Goal: Use online tool/utility: Utilize a website feature to perform a specific function

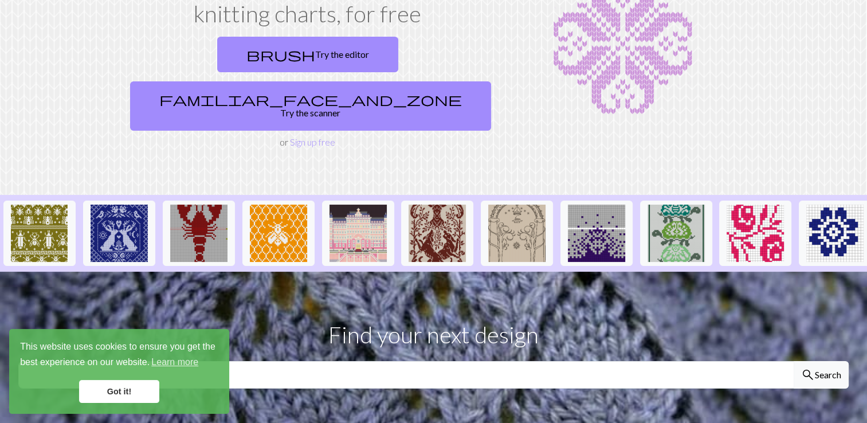
click at [127, 393] on link "Got it!" at bounding box center [119, 391] width 80 height 23
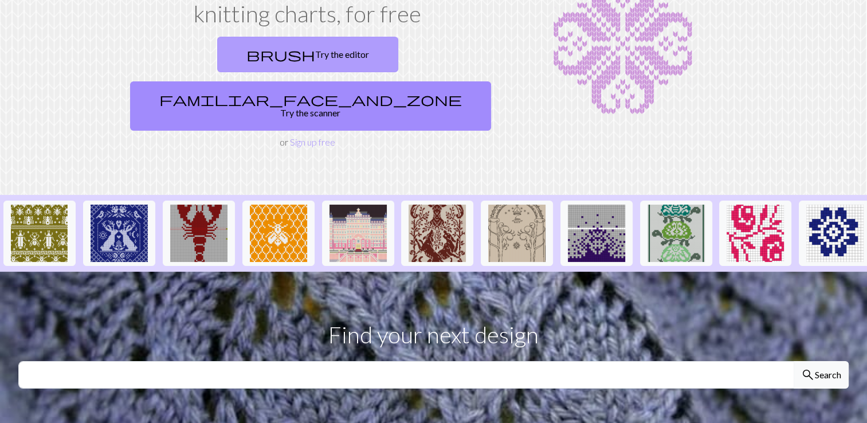
click at [220, 45] on link "brush Try the editor" at bounding box center [307, 55] width 181 height 36
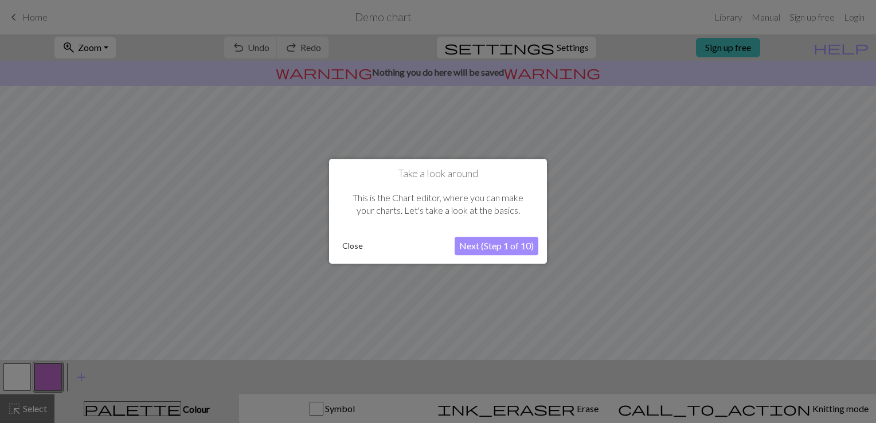
click at [511, 246] on button "Next (Step 1 of 10)" at bounding box center [496, 246] width 84 height 18
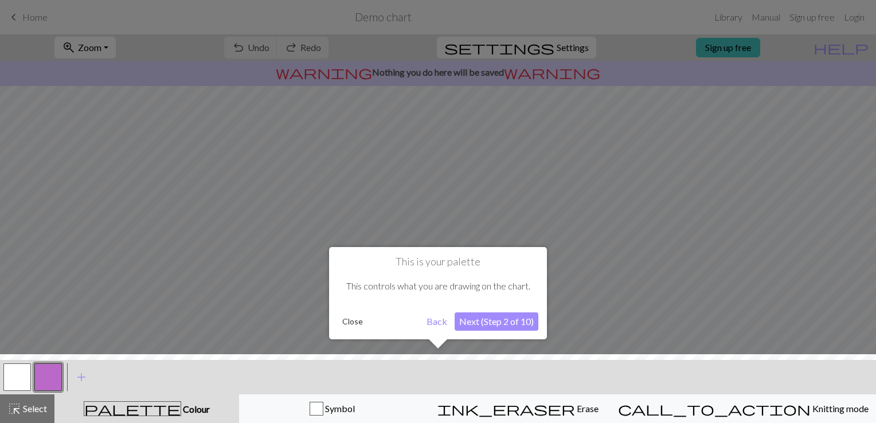
click at [510, 319] on button "Next (Step 2 of 10)" at bounding box center [496, 321] width 84 height 18
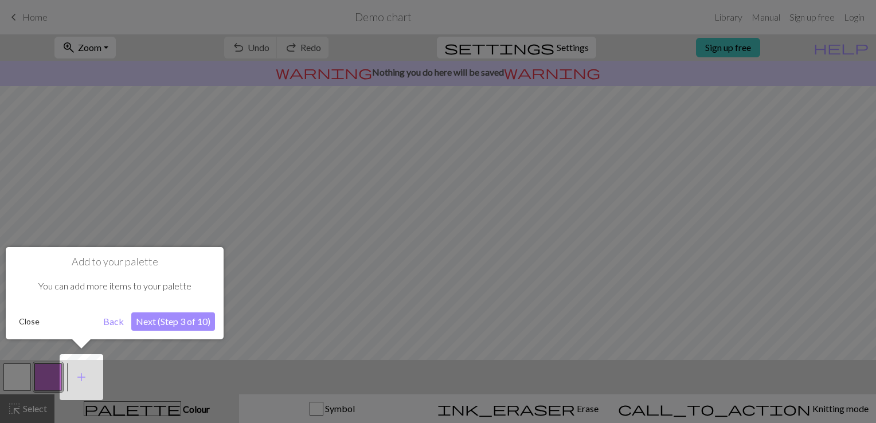
click at [186, 318] on button "Next (Step 3 of 10)" at bounding box center [173, 321] width 84 height 18
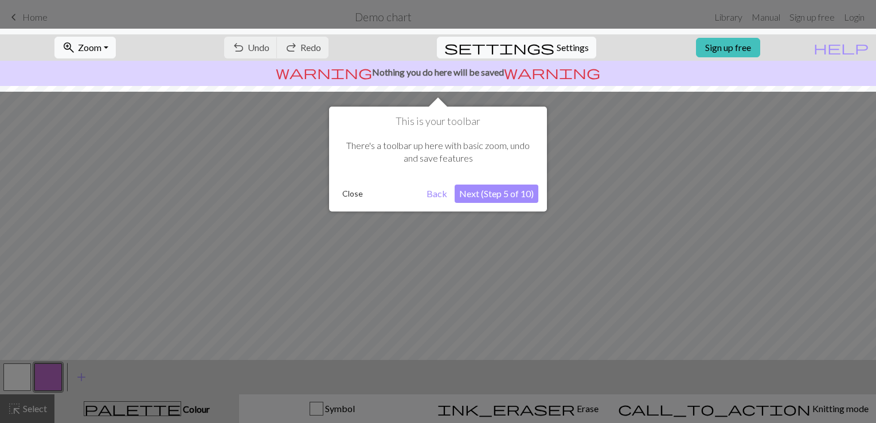
click at [504, 198] on button "Next (Step 5 of 10)" at bounding box center [496, 194] width 84 height 18
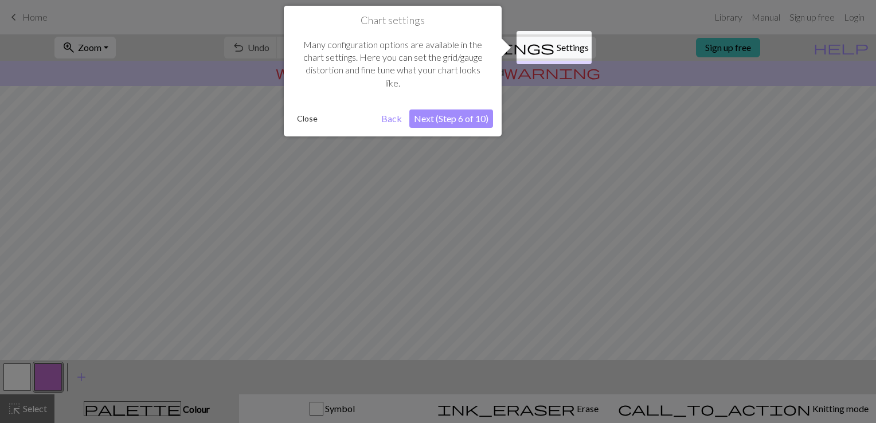
click at [471, 123] on button "Next (Step 6 of 10)" at bounding box center [451, 118] width 84 height 18
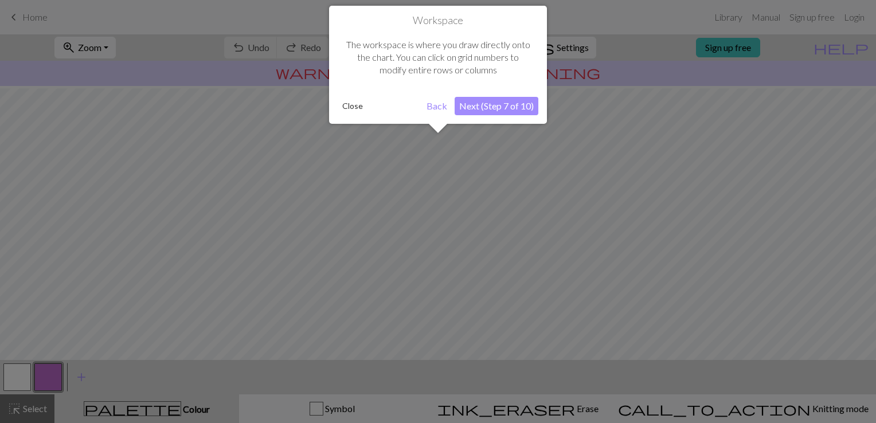
scroll to position [68, 0]
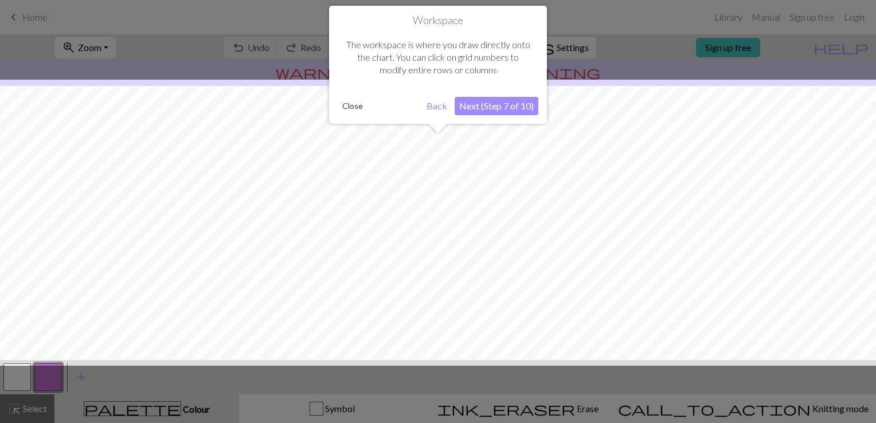
click at [492, 109] on button "Next (Step 7 of 10)" at bounding box center [496, 106] width 84 height 18
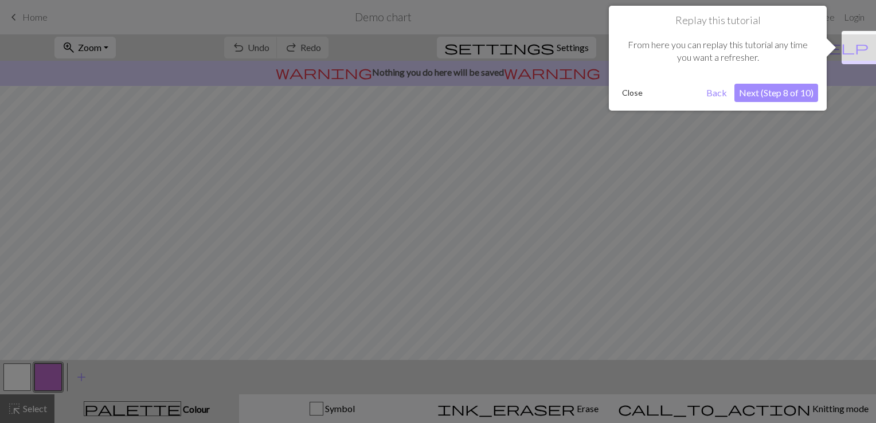
click at [758, 97] on button "Next (Step 8 of 10)" at bounding box center [776, 93] width 84 height 18
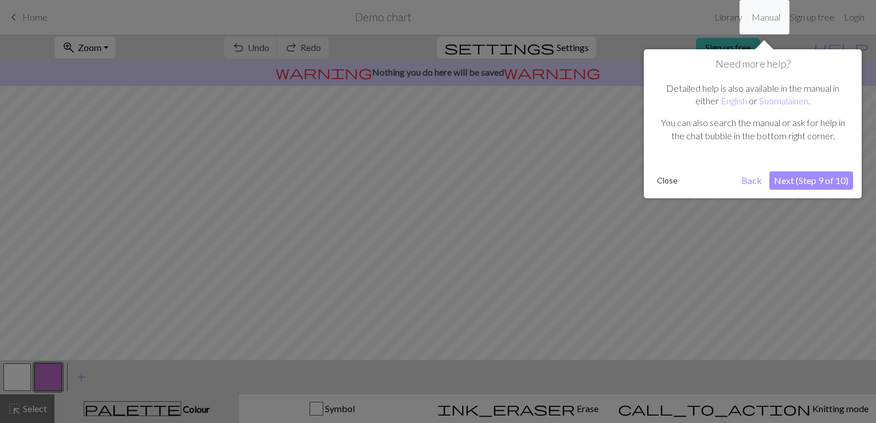
click at [803, 182] on button "Next (Step 9 of 10)" at bounding box center [811, 180] width 84 height 18
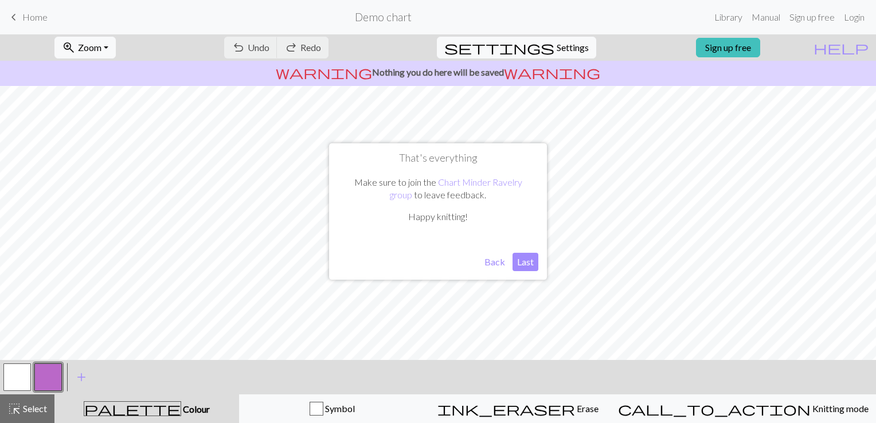
click at [518, 258] on button "Last" at bounding box center [525, 262] width 26 height 18
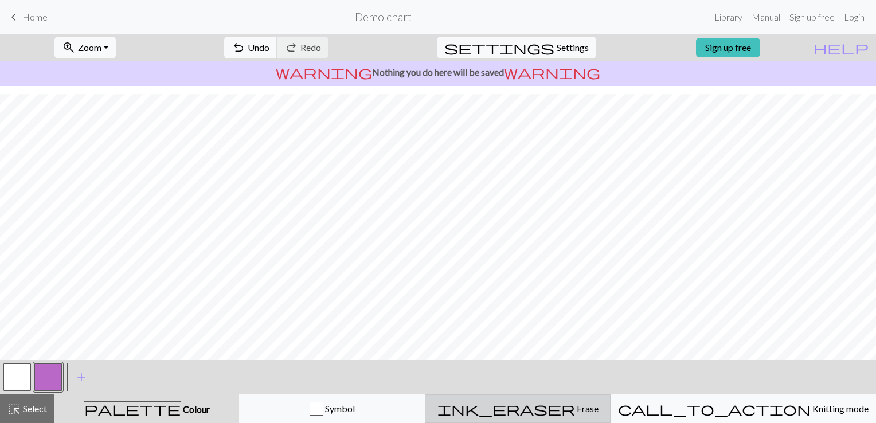
click at [566, 417] on button "ink_eraser Erase Erase" at bounding box center [518, 408] width 186 height 29
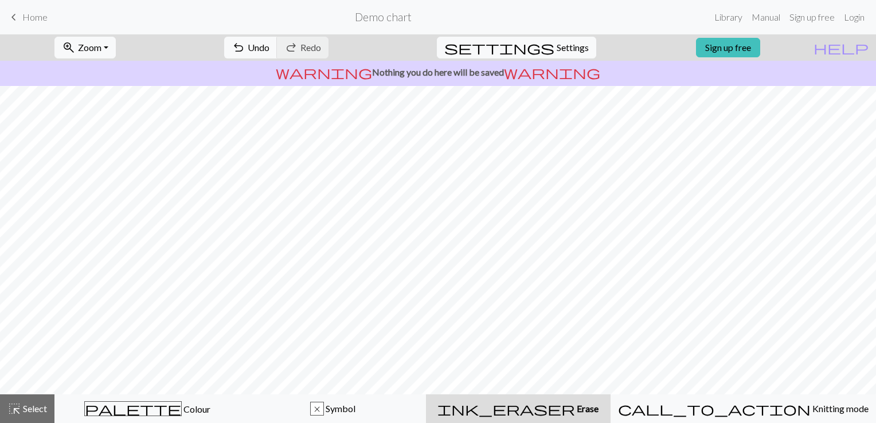
scroll to position [106, 0]
click at [28, 413] on span "Select" at bounding box center [34, 408] width 26 height 11
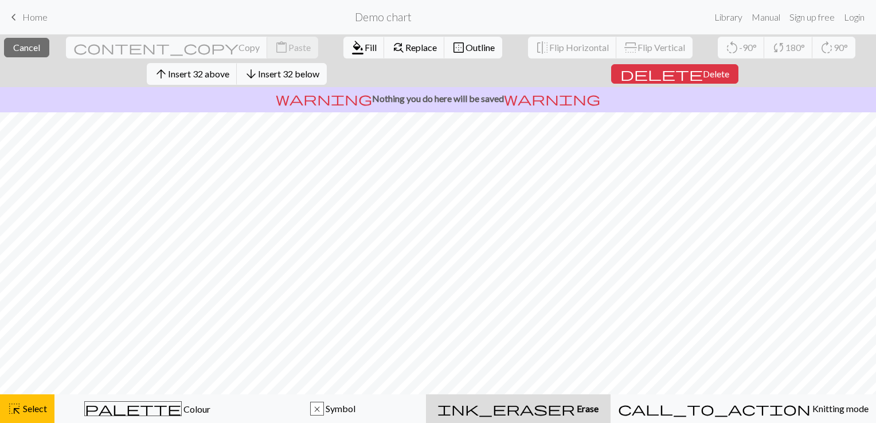
click at [582, 406] on span "Erase" at bounding box center [586, 408] width 23 height 11
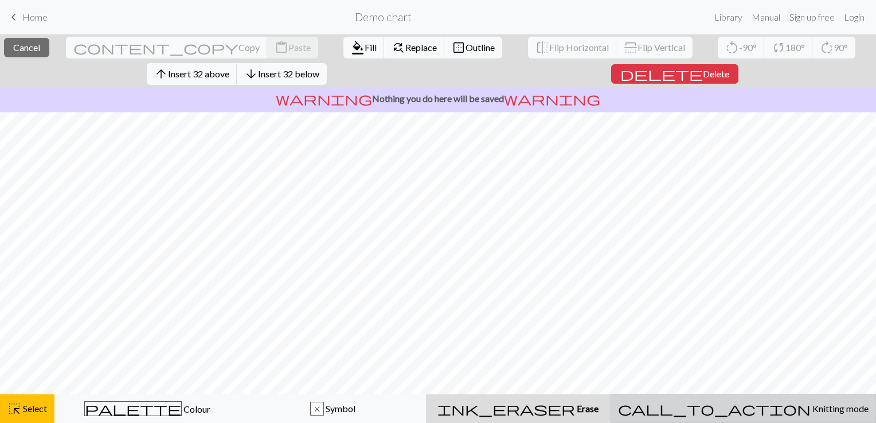
click at [723, 409] on div "call_to_action Knitting mode Knitting mode" at bounding box center [743, 409] width 250 height 14
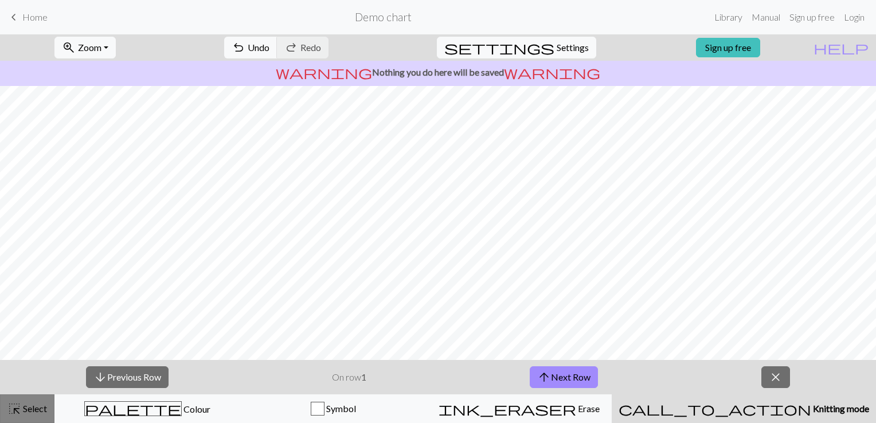
click at [28, 414] on span "Select" at bounding box center [34, 408] width 26 height 11
click at [781, 370] on span "close" at bounding box center [776, 377] width 14 height 16
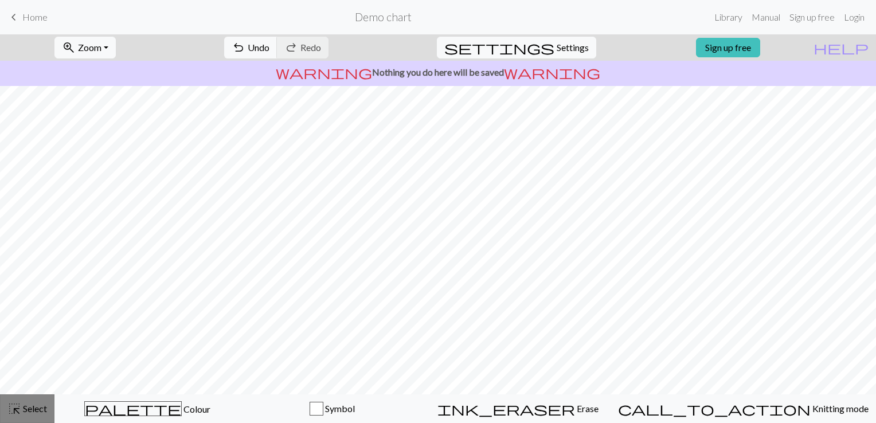
click at [30, 409] on span "Select" at bounding box center [34, 408] width 26 height 11
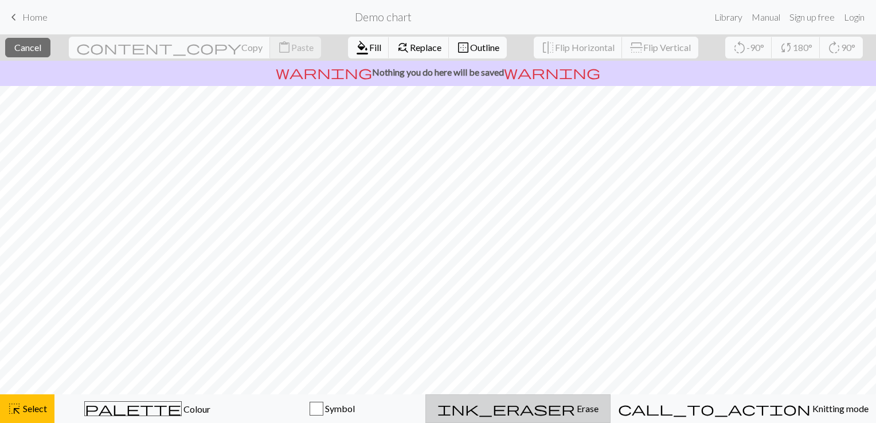
click at [550, 408] on span "ink_eraser" at bounding box center [506, 409] width 138 height 16
click at [38, 414] on span "Select" at bounding box center [34, 408] width 26 height 11
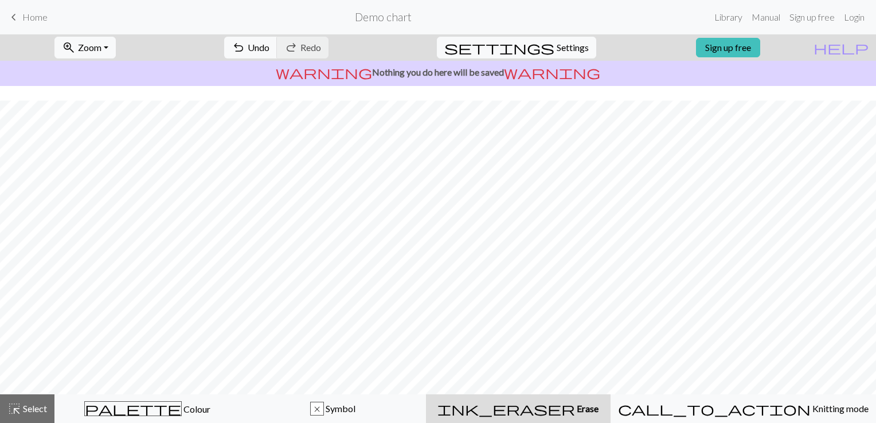
scroll to position [106, 0]
click at [25, 408] on span "Select" at bounding box center [34, 408] width 26 height 11
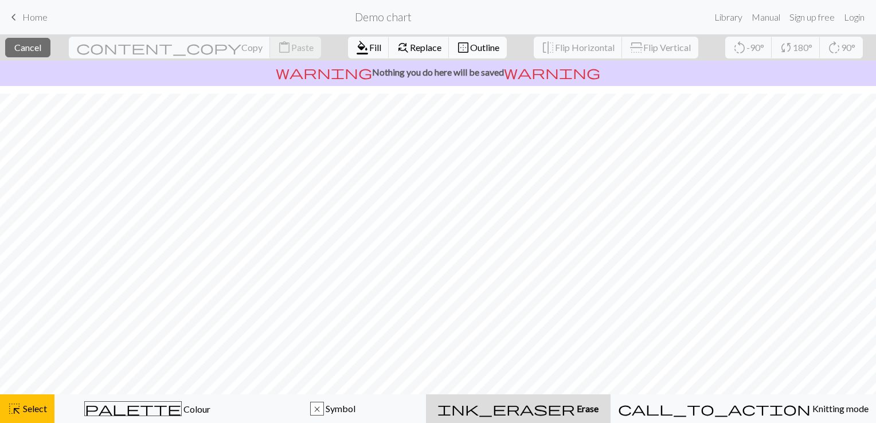
click at [470, 44] on span "Outline" at bounding box center [484, 47] width 29 height 11
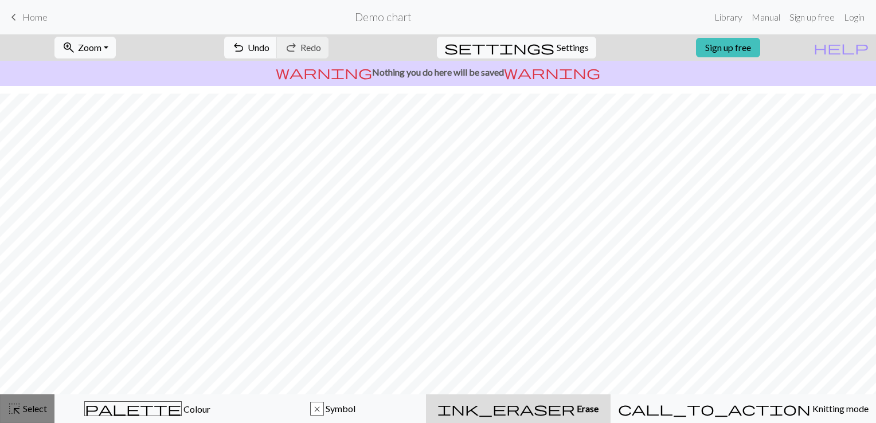
click at [6, 407] on button "highlight_alt Select Select" at bounding box center [27, 408] width 54 height 29
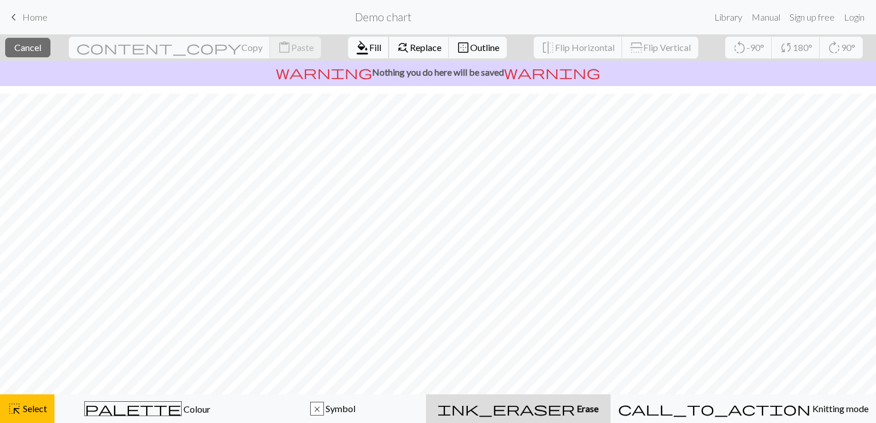
click at [369, 45] on span "Fill" at bounding box center [375, 47] width 12 height 11
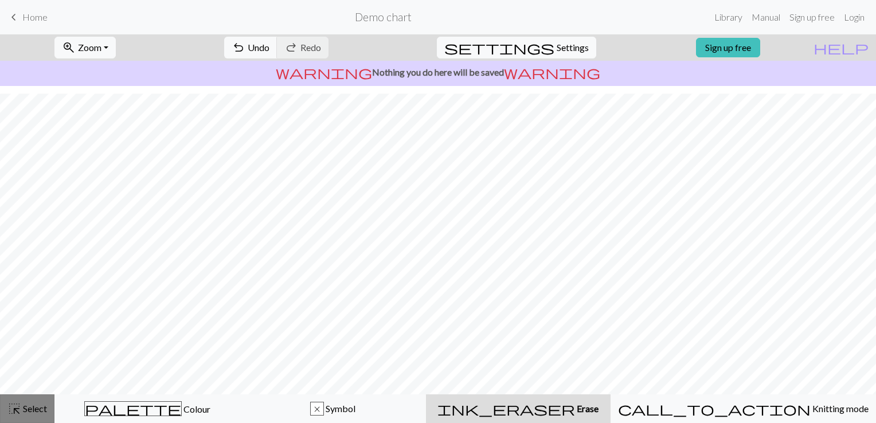
click at [25, 412] on span "Select" at bounding box center [34, 408] width 26 height 11
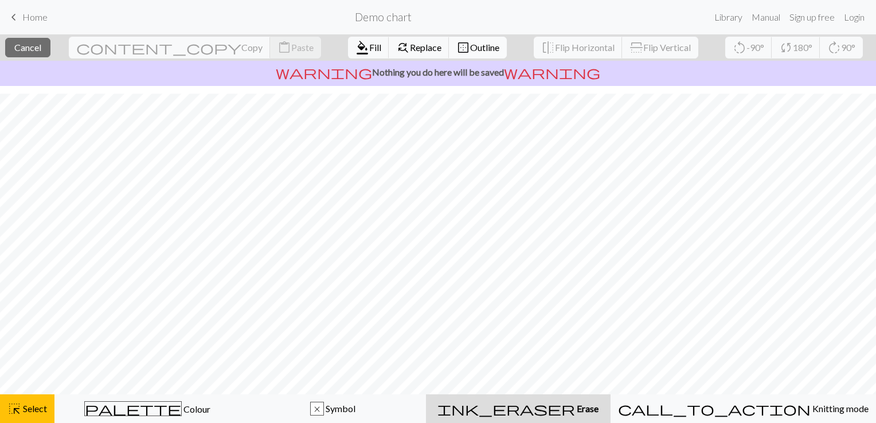
click at [470, 52] on span "Outline" at bounding box center [484, 47] width 29 height 11
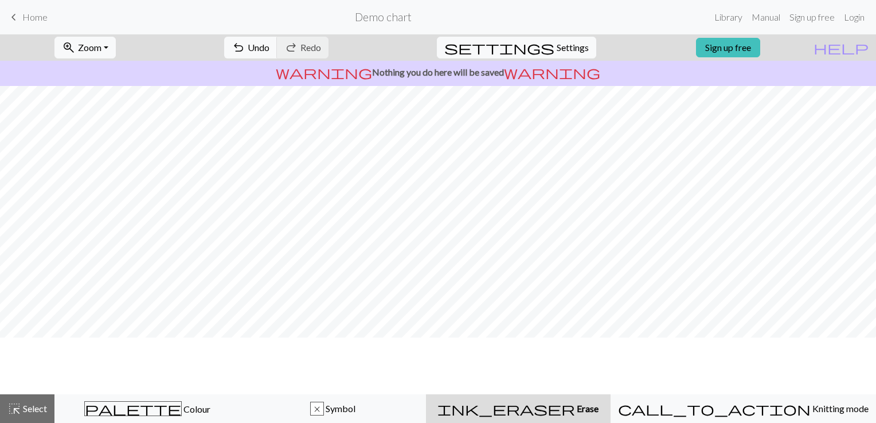
scroll to position [16, 0]
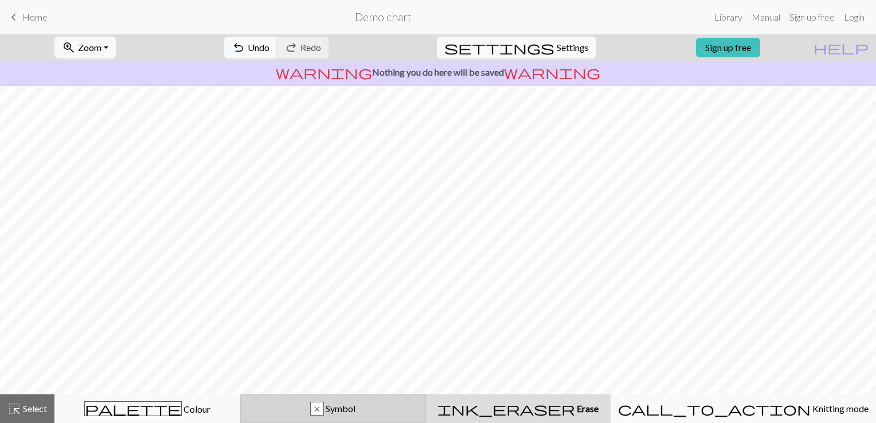
click at [355, 408] on span "Symbol" at bounding box center [340, 408] width 32 height 11
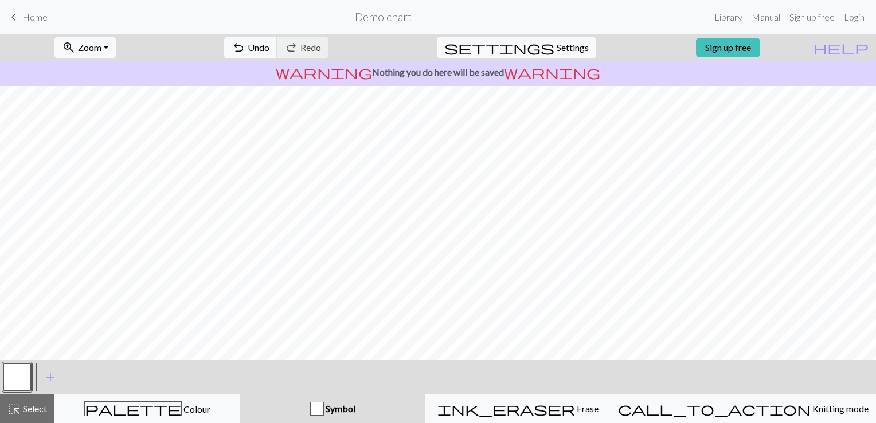
scroll to position [140, 0]
click at [19, 405] on span "highlight_alt" at bounding box center [14, 409] width 14 height 16
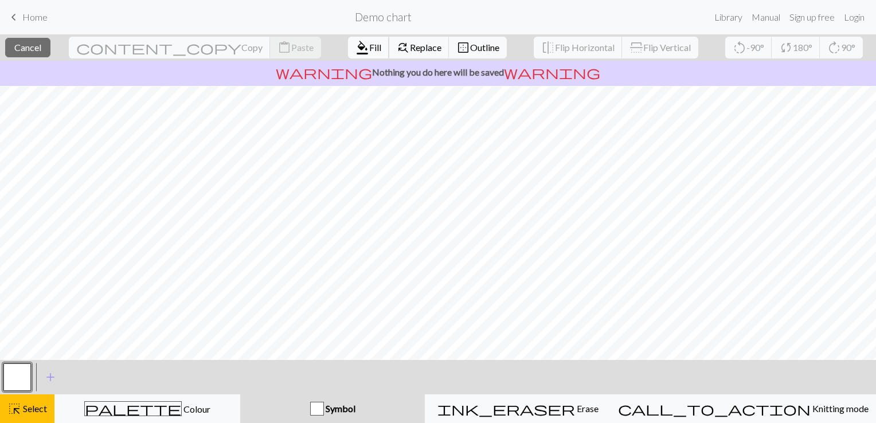
click at [369, 42] on span "Fill" at bounding box center [375, 47] width 12 height 11
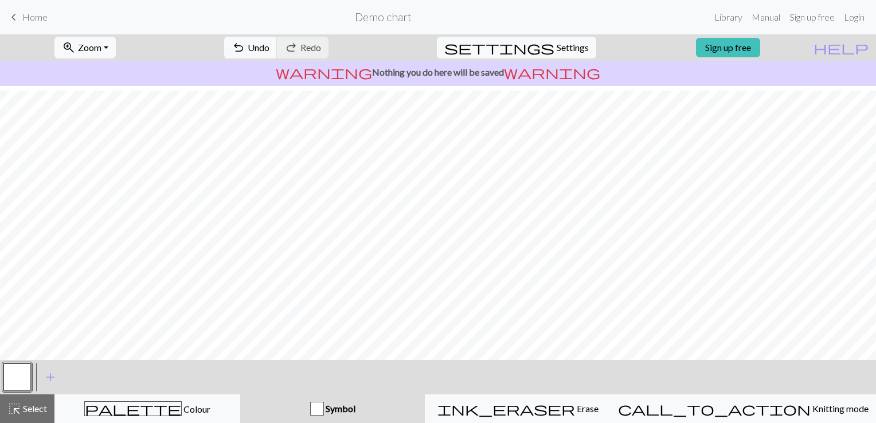
scroll to position [106, 0]
click at [24, 416] on button "highlight_alt Select Select" at bounding box center [27, 408] width 54 height 29
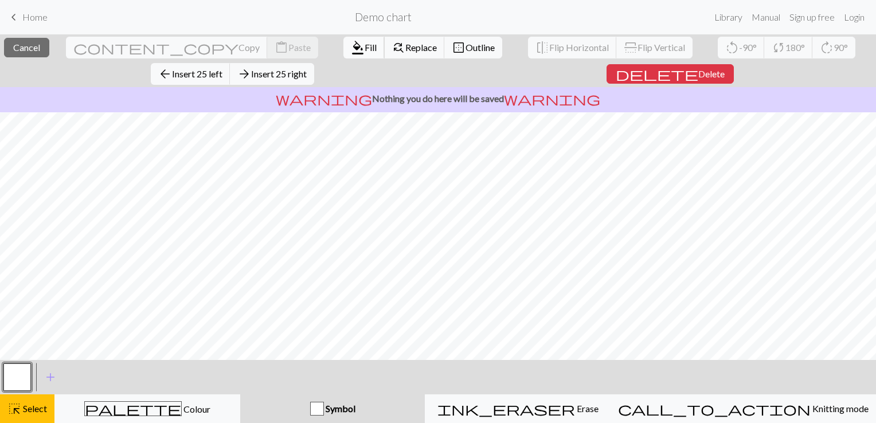
click at [365, 49] on span "Fill" at bounding box center [371, 47] width 12 height 11
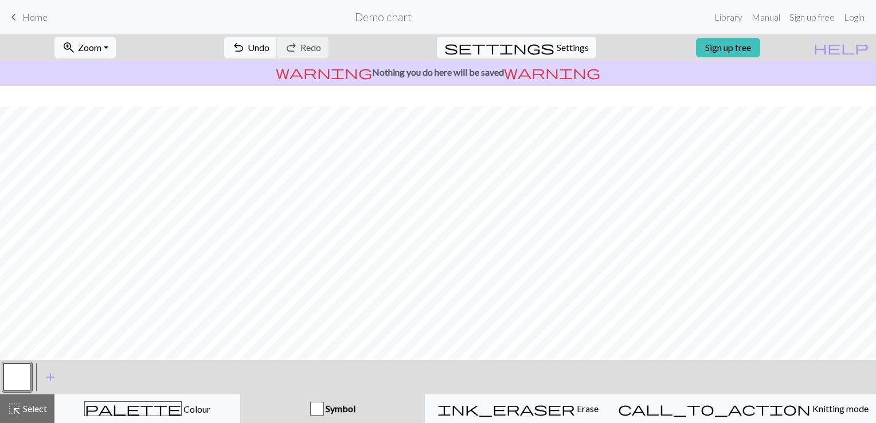
scroll to position [87, 0]
click at [38, 412] on span "Select" at bounding box center [34, 408] width 26 height 11
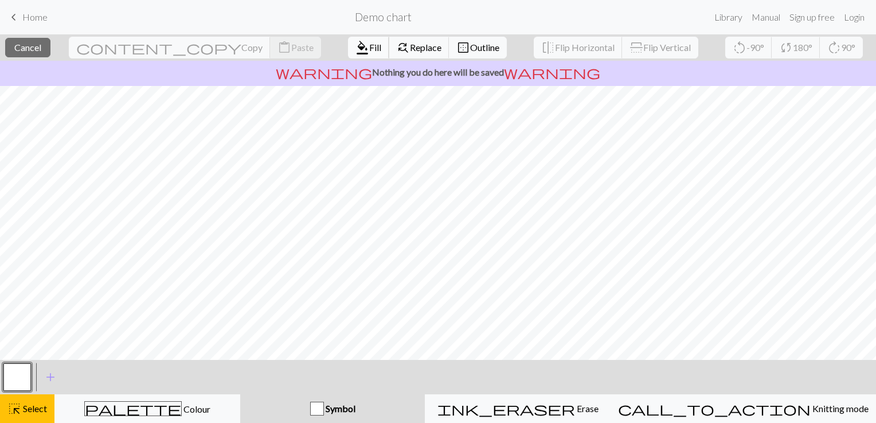
click at [369, 49] on span "Fill" at bounding box center [375, 47] width 12 height 11
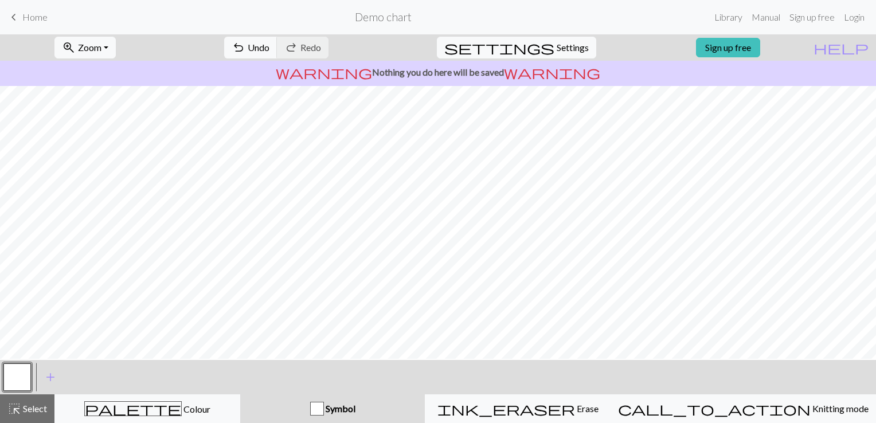
scroll to position [73, 0]
click at [18, 377] on button "button" at bounding box center [17, 377] width 28 height 28
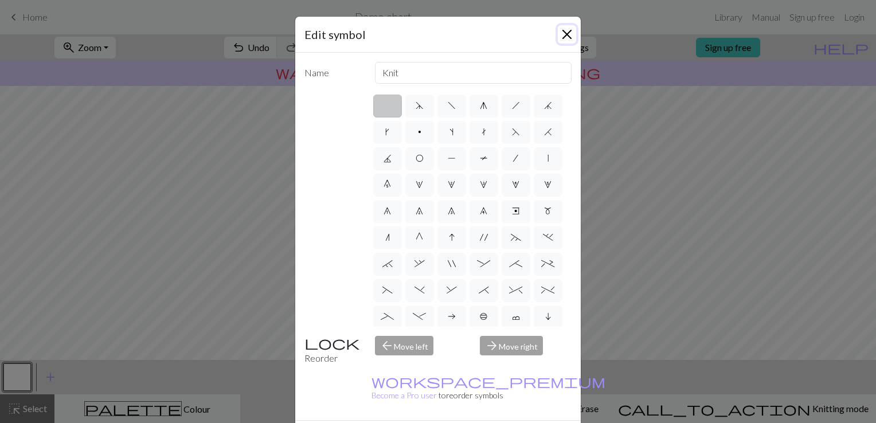
click at [560, 27] on button "Close" at bounding box center [567, 34] width 18 height 18
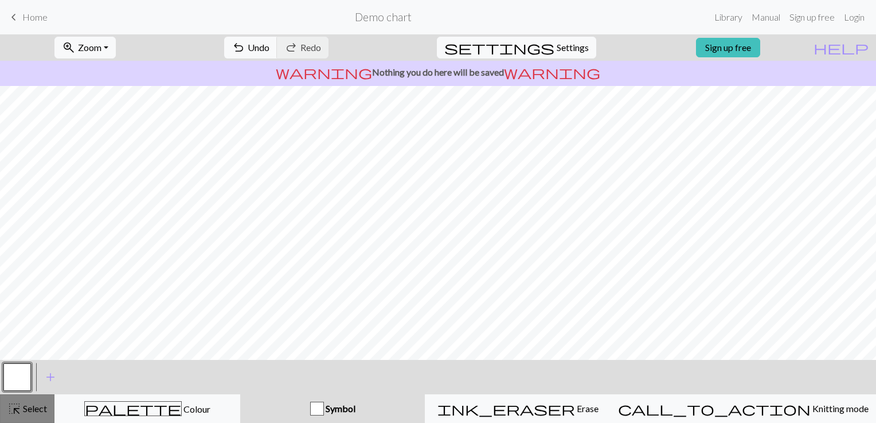
click at [32, 409] on span "Select" at bounding box center [34, 408] width 26 height 11
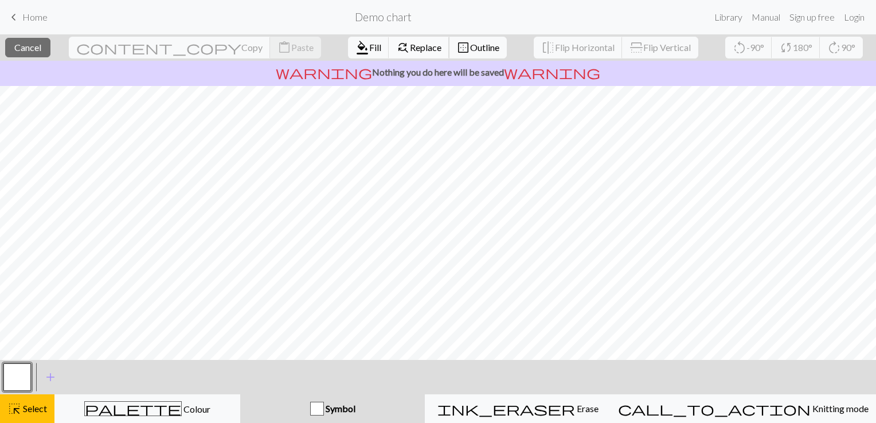
click at [410, 50] on span "Replace" at bounding box center [426, 47] width 32 height 11
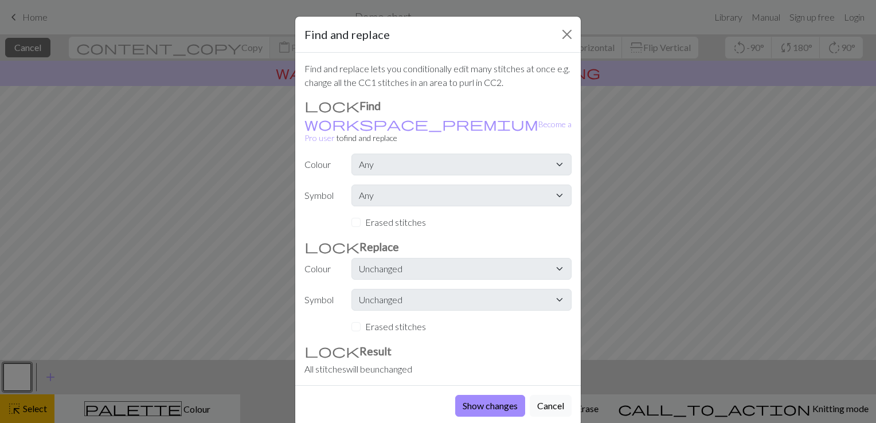
scroll to position [6, 0]
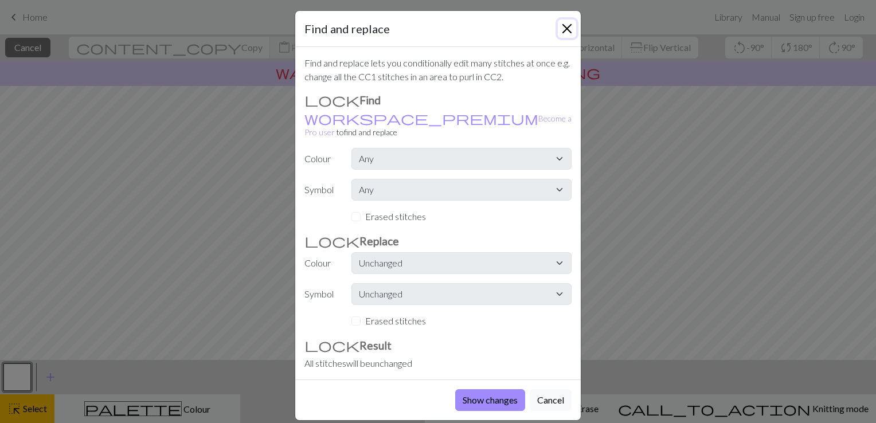
click at [563, 29] on button "Close" at bounding box center [567, 28] width 18 height 18
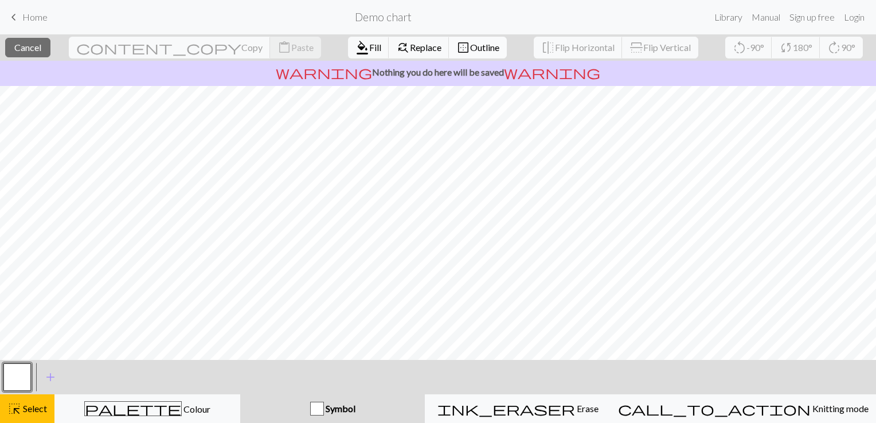
click at [470, 50] on span "Outline" at bounding box center [484, 47] width 29 height 11
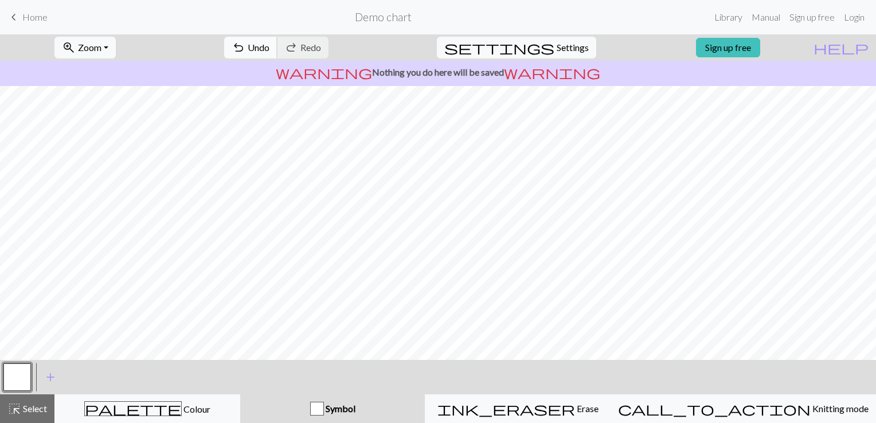
click at [269, 44] on span "Undo" at bounding box center [259, 47] width 22 height 11
click at [25, 415] on div "highlight_alt Select Select" at bounding box center [27, 409] width 40 height 14
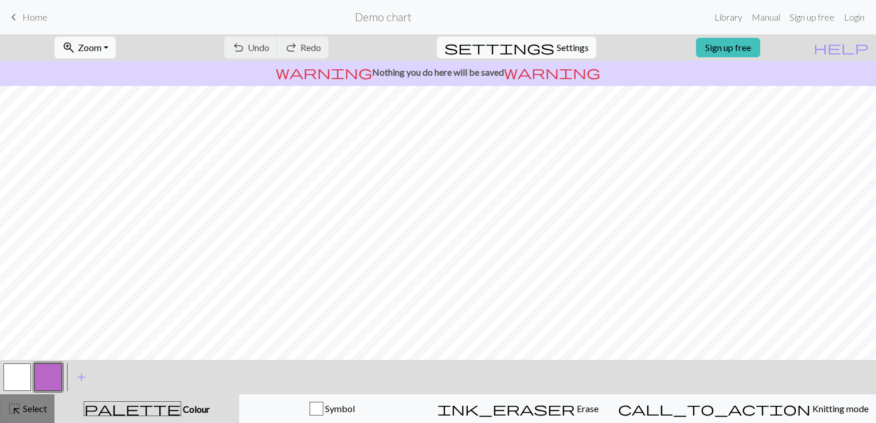
click at [41, 411] on span "Select" at bounding box center [34, 408] width 26 height 11
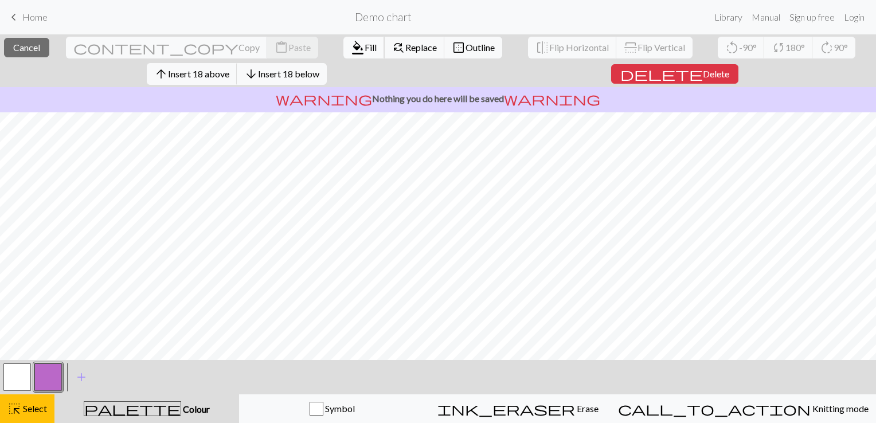
click at [343, 40] on button "format_color_fill Fill" at bounding box center [363, 48] width 41 height 22
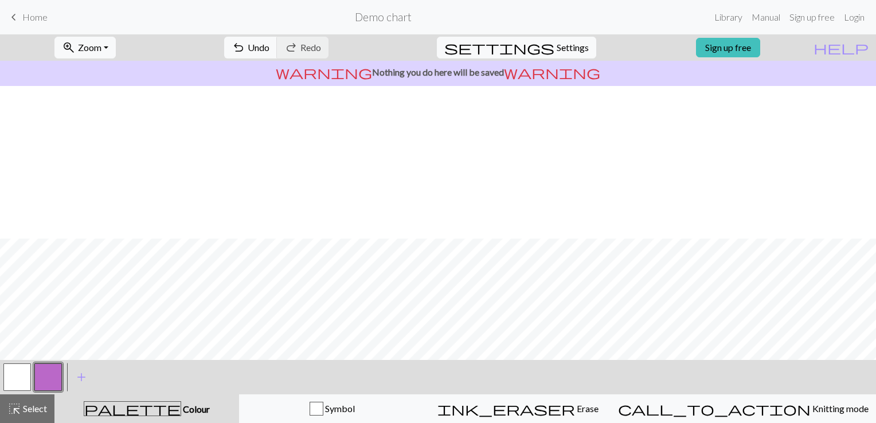
scroll to position [152, 0]
click at [15, 409] on span "highlight_alt" at bounding box center [14, 409] width 14 height 16
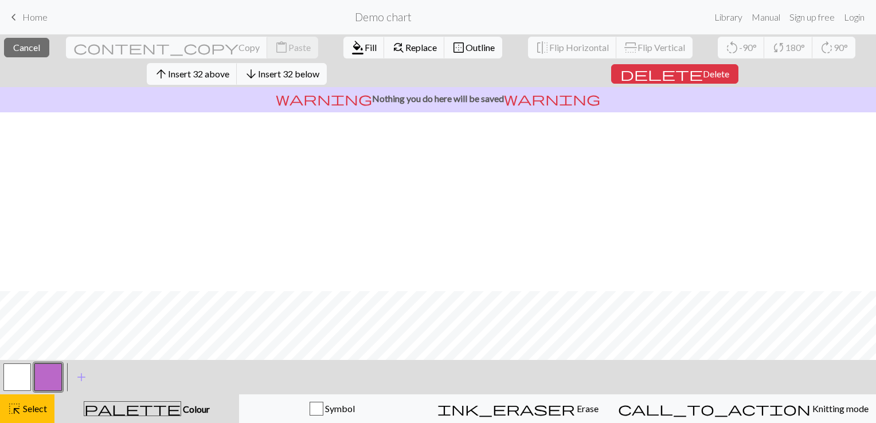
scroll to position [179, 0]
click at [351, 45] on span "format_color_fill" at bounding box center [358, 48] width 14 height 16
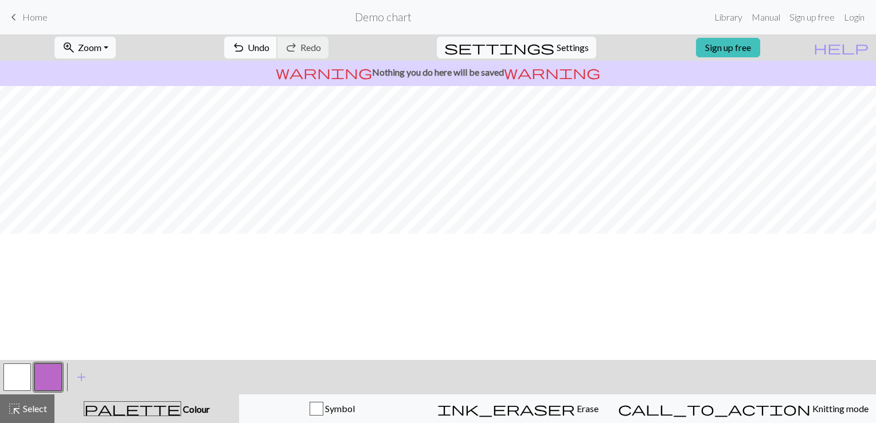
scroll to position [0, 0]
click at [33, 414] on span "Select" at bounding box center [34, 408] width 26 height 11
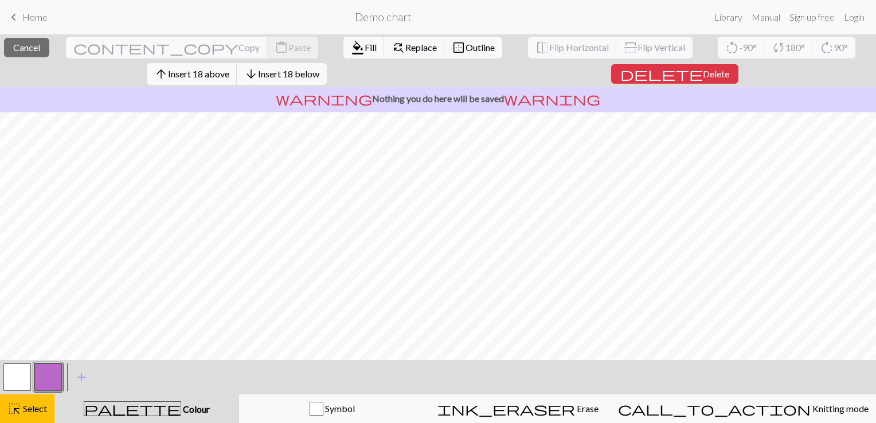
scroll to position [179, 0]
click at [23, 376] on button "button" at bounding box center [17, 377] width 28 height 28
click at [351, 42] on span "format_color_fill" at bounding box center [358, 48] width 14 height 16
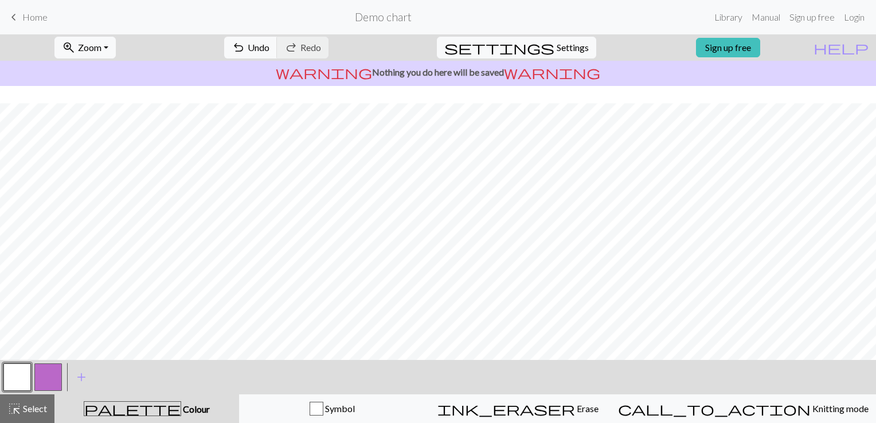
scroll to position [152, 0]
click at [78, 375] on span "add" at bounding box center [82, 377] width 14 height 16
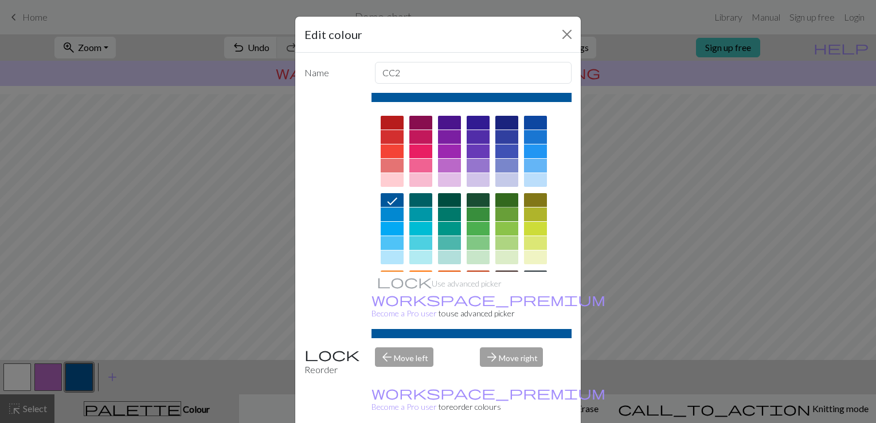
click at [508, 193] on div at bounding box center [506, 200] width 23 height 14
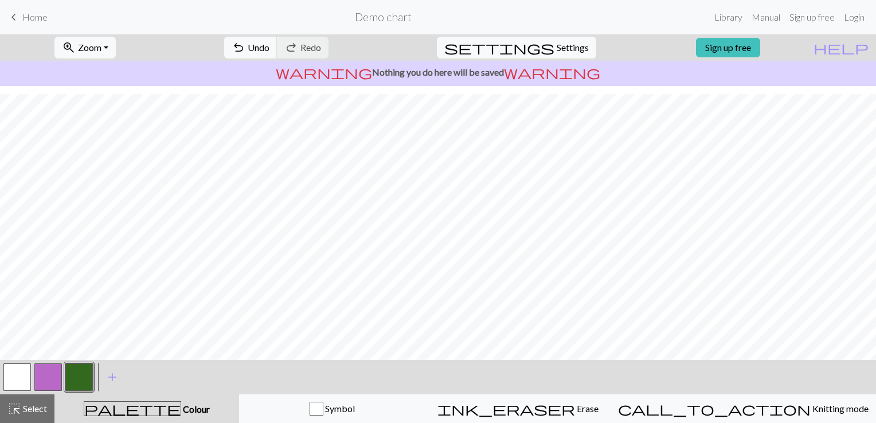
click at [11, 377] on button "button" at bounding box center [17, 377] width 28 height 28
click at [82, 378] on button "button" at bounding box center [79, 377] width 28 height 28
click at [38, 401] on button "highlight_alt Select Select" at bounding box center [27, 408] width 54 height 29
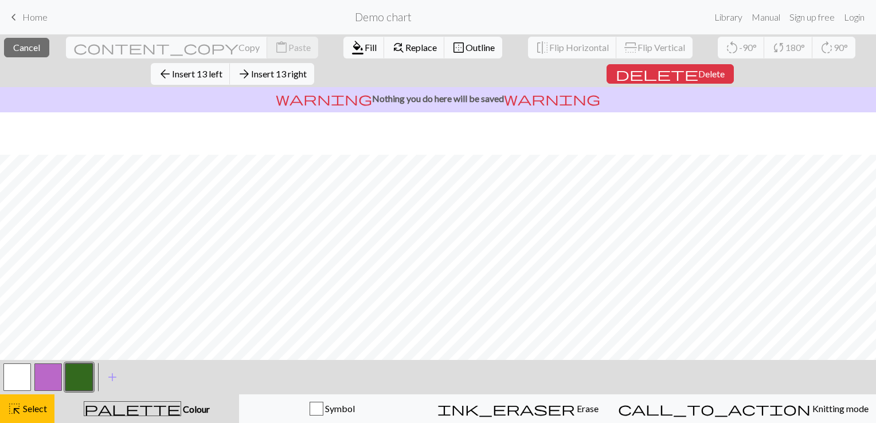
scroll to position [179, 0]
click at [351, 41] on span "format_color_fill" at bounding box center [358, 48] width 14 height 16
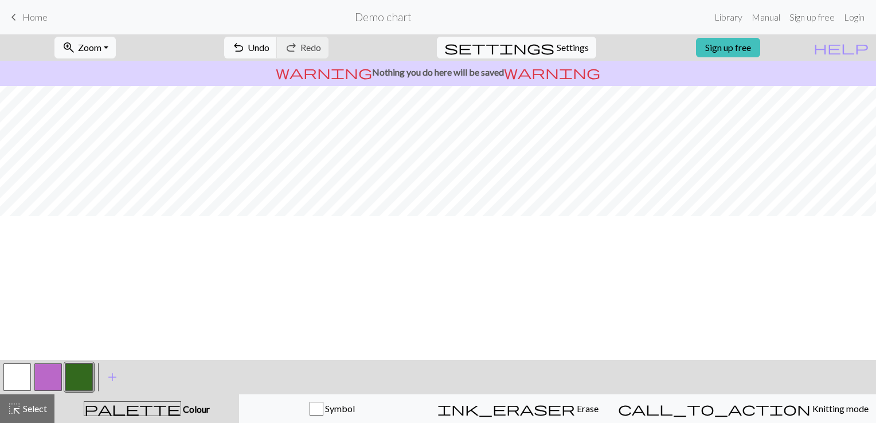
scroll to position [0, 0]
